Goal: Information Seeking & Learning: Learn about a topic

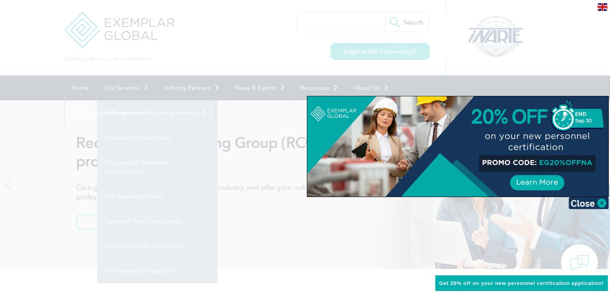
click at [58, 116] on div at bounding box center [305, 146] width 610 height 293
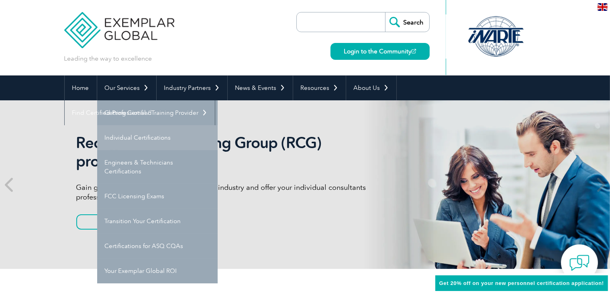
click at [138, 135] on link "Individual Certifications" at bounding box center [157, 137] width 121 height 25
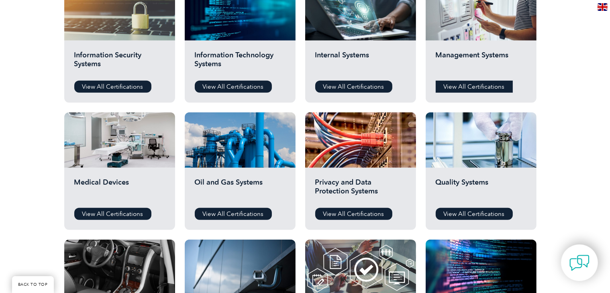
scroll to position [446, 0]
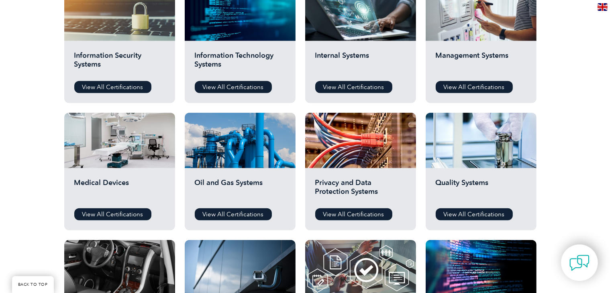
click at [480, 207] on div "Quality Systems View All Certifications" at bounding box center [481, 199] width 111 height 62
click at [480, 212] on link "View All Certifications" at bounding box center [474, 214] width 77 height 12
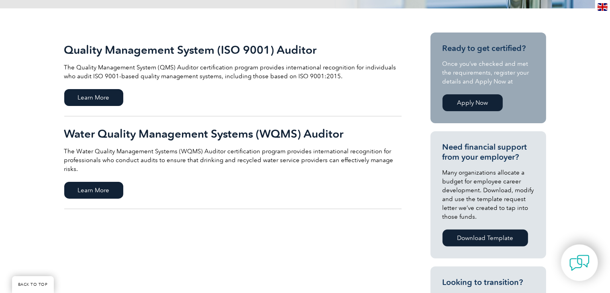
scroll to position [167, 0]
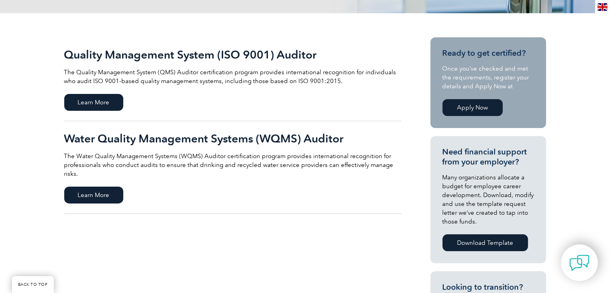
click at [231, 74] on p "The Quality Management System (QMS) Auditor certification program provides inte…" at bounding box center [232, 77] width 337 height 18
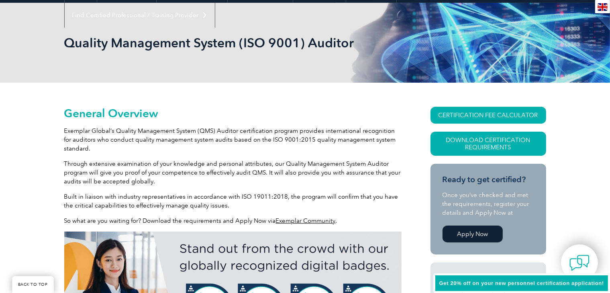
scroll to position [98, 0]
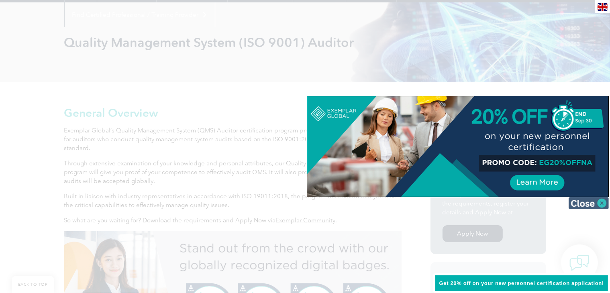
click at [599, 203] on img at bounding box center [589, 203] width 40 height 12
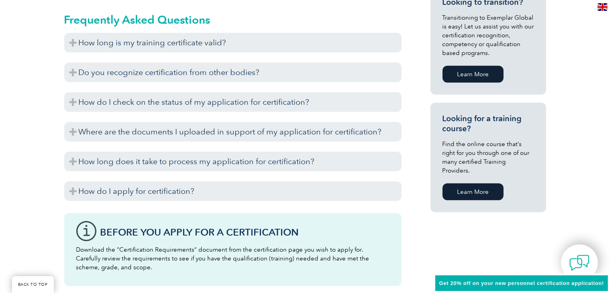
scroll to position [509, 0]
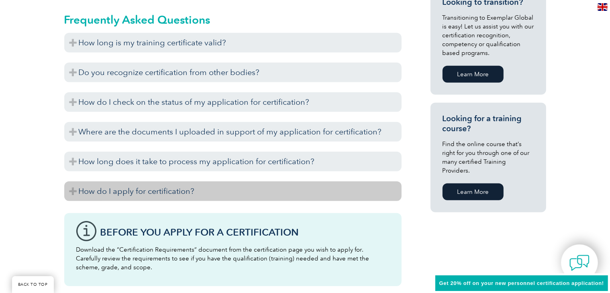
click at [246, 185] on h3 "How do I apply for certification?" at bounding box center [232, 192] width 337 height 20
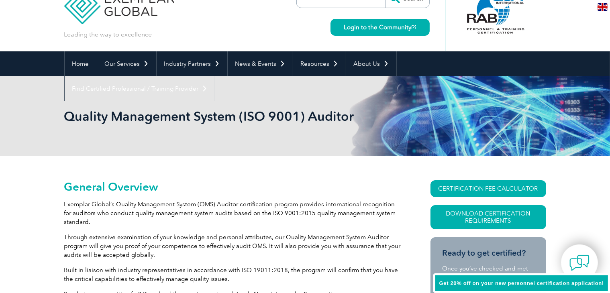
scroll to position [0, 0]
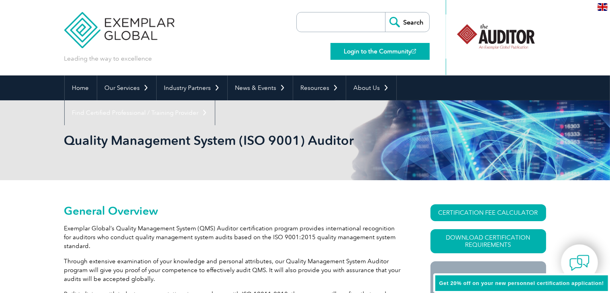
click at [410, 55] on link "Login to the Community" at bounding box center [380, 51] width 99 height 17
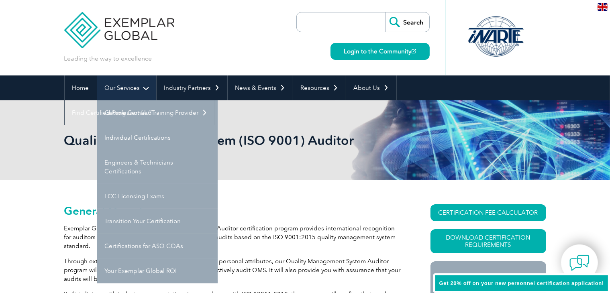
click at [141, 90] on link "Our Services" at bounding box center [126, 88] width 59 height 25
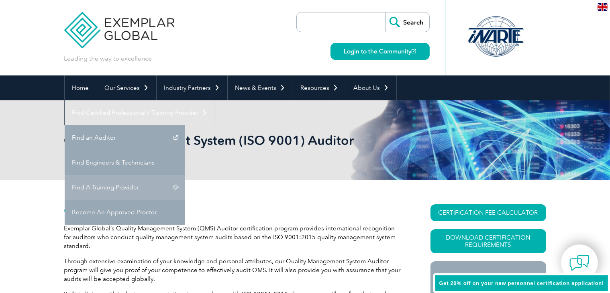
click at [185, 175] on link "Find A Training Provider" at bounding box center [125, 187] width 121 height 25
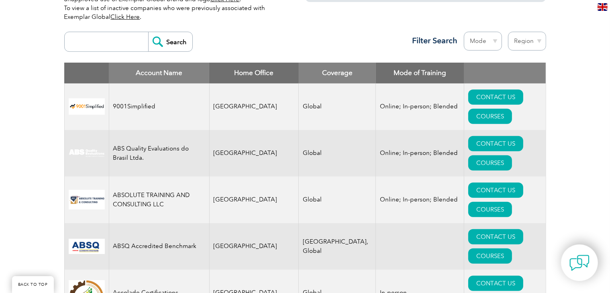
scroll to position [291, 0]
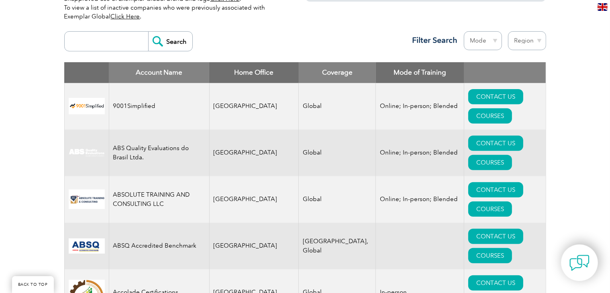
click at [97, 45] on input "search" at bounding box center [109, 41] width 80 height 19
type input "ETACO"
click at [159, 37] on input "Search" at bounding box center [170, 41] width 44 height 19
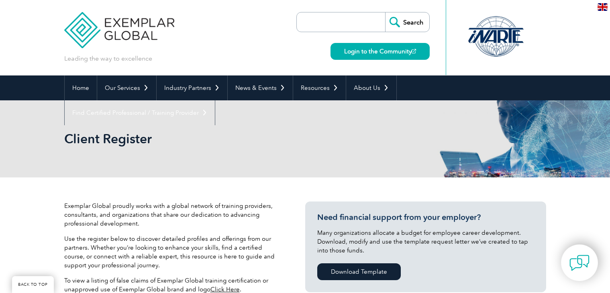
scroll to position [228, 0]
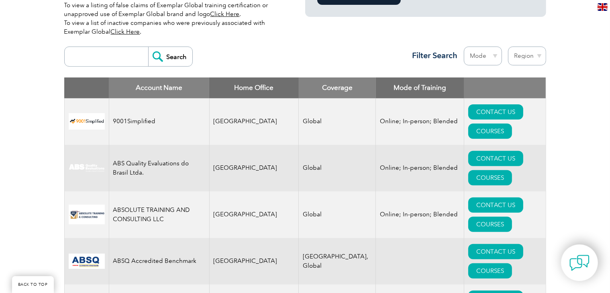
scroll to position [278, 0]
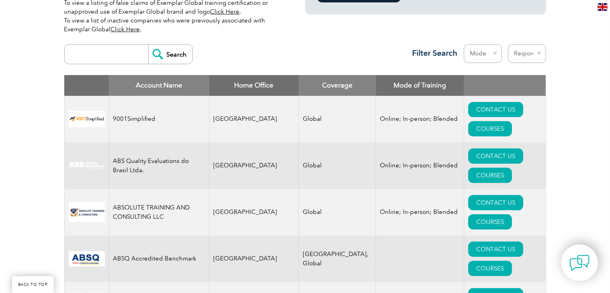
click at [526, 51] on select "Region Australia Bahrain Bangladesh Brazil Canada Colombia Dominican Republic E…" at bounding box center [527, 53] width 38 height 19
select select "Australia"
click at [508, 44] on select "Region Australia Bahrain Bangladesh Brazil Canada Colombia Dominican Republic E…" at bounding box center [527, 53] width 38 height 19
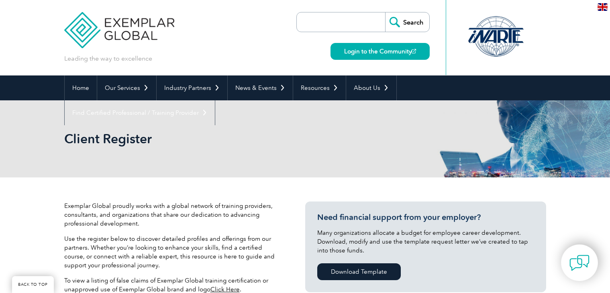
select select "[GEOGRAPHIC_DATA]"
